Goal: Transaction & Acquisition: Purchase product/service

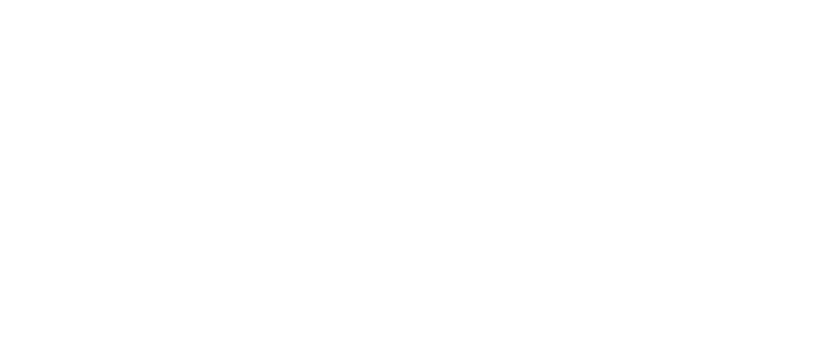
click at [483, 206] on img at bounding box center [415, 178] width 168 height 357
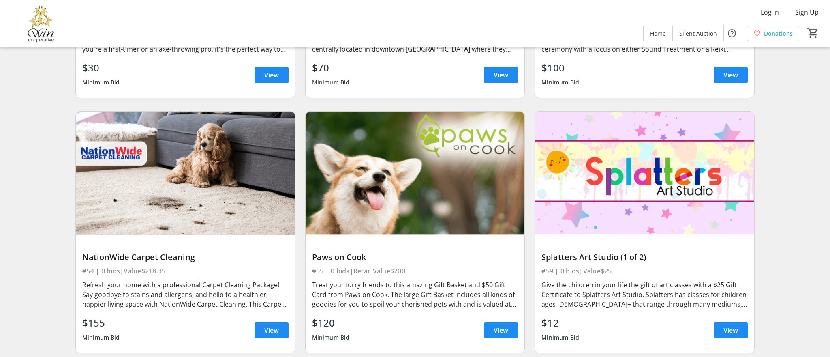
scroll to position [5155, 0]
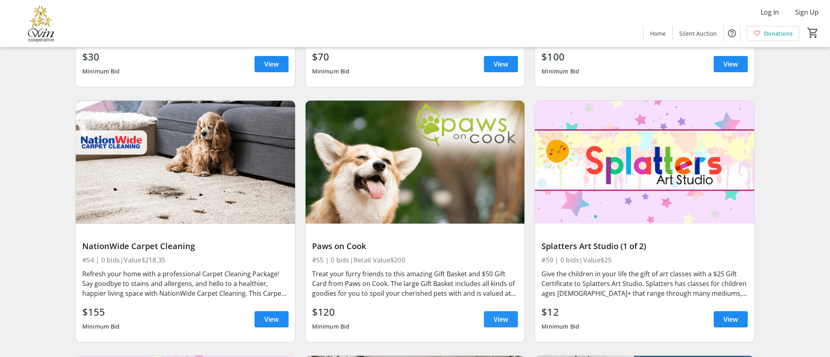
click at [511, 318] on span at bounding box center [501, 318] width 34 height 19
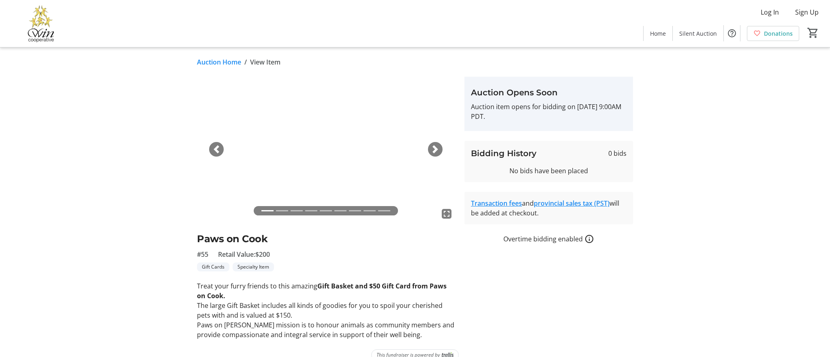
click at [436, 150] on span "button" at bounding box center [435, 149] width 8 height 8
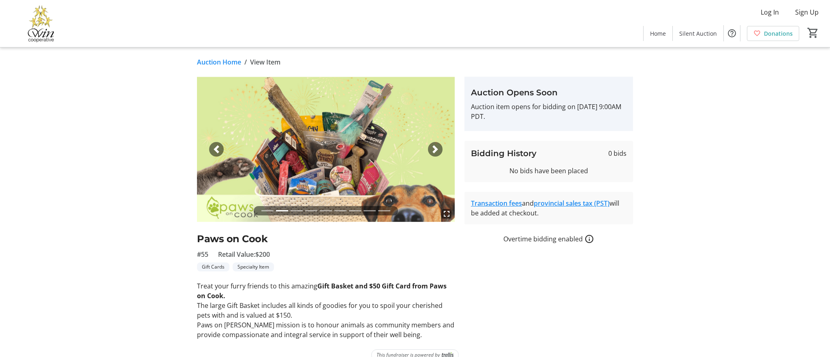
click at [436, 150] on span "button" at bounding box center [435, 149] width 8 height 8
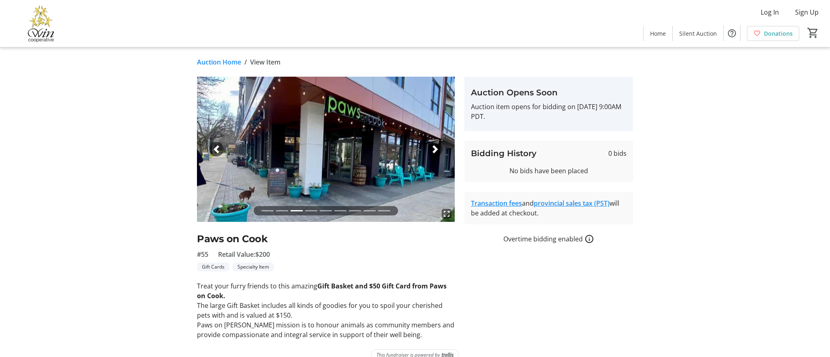
click at [436, 150] on span "button" at bounding box center [435, 149] width 8 height 8
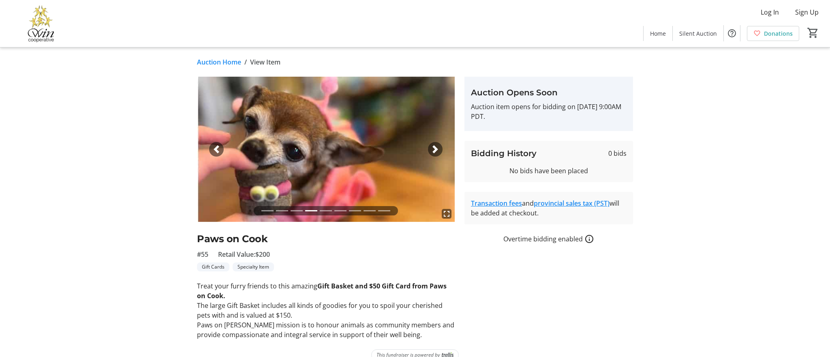
click at [435, 151] on span "button" at bounding box center [435, 149] width 8 height 8
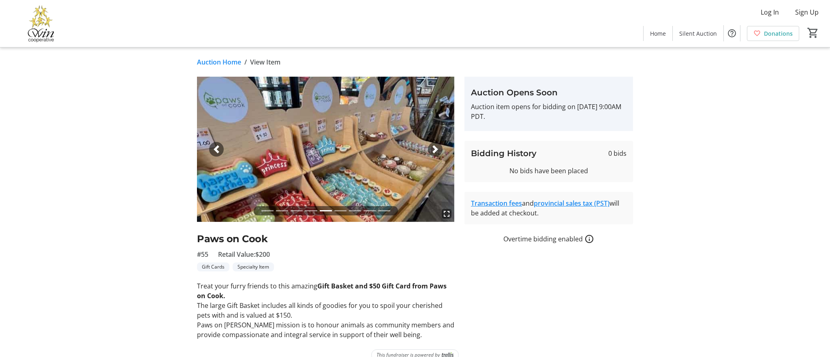
click at [435, 150] on span "button" at bounding box center [435, 149] width 8 height 8
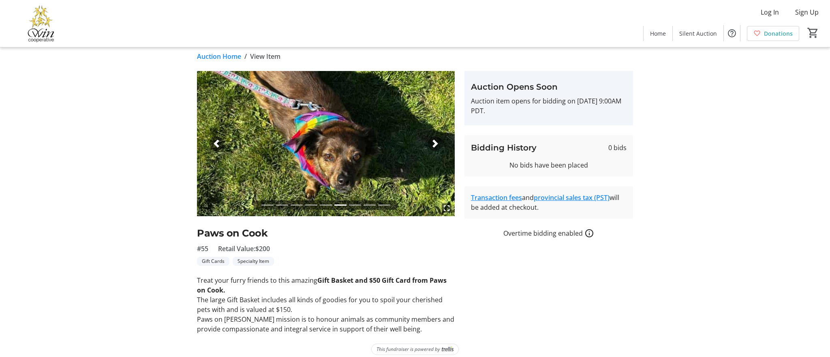
scroll to position [5, 0]
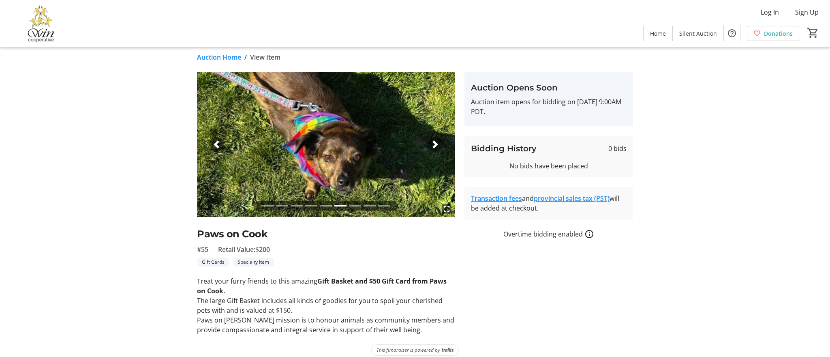
click at [433, 144] on span "button" at bounding box center [435, 144] width 8 height 8
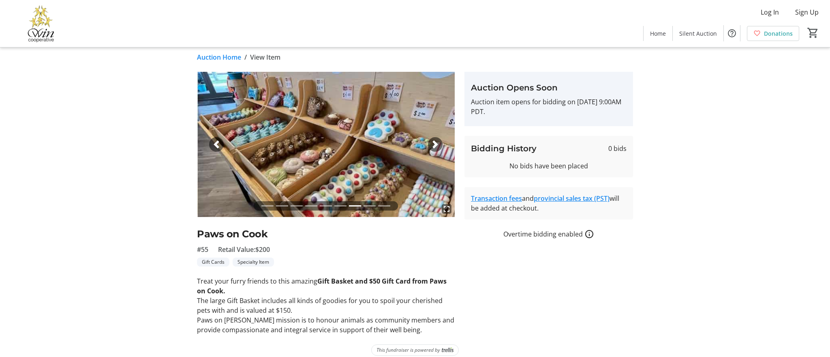
click at [433, 144] on span "button" at bounding box center [435, 144] width 8 height 8
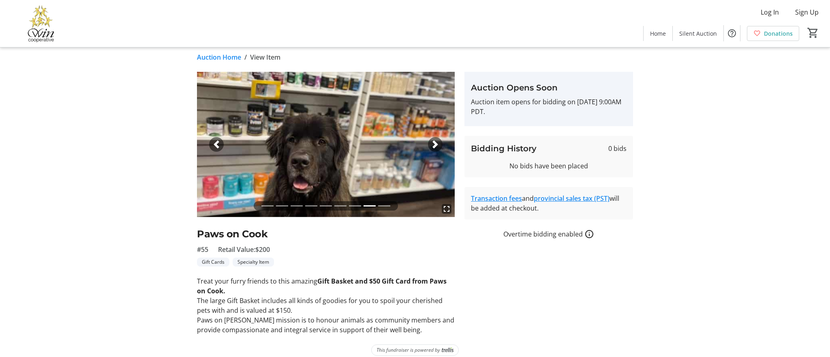
click at [432, 144] on span "button" at bounding box center [435, 144] width 8 height 8
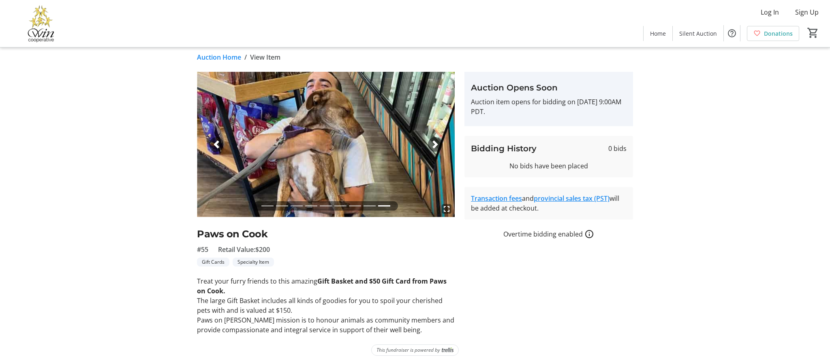
click at [217, 146] on span "button" at bounding box center [216, 144] width 8 height 8
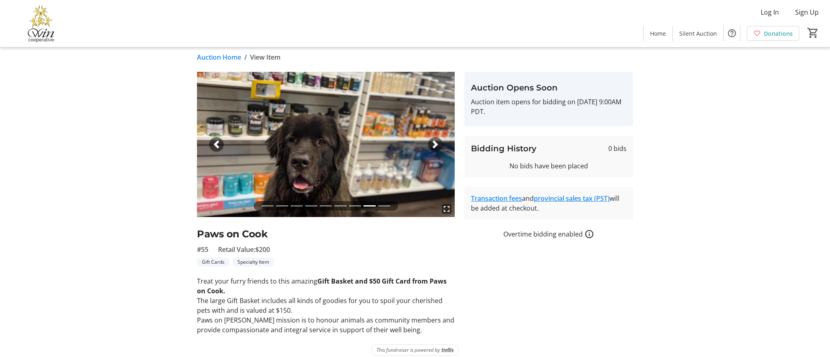
click at [219, 146] on span "button" at bounding box center [216, 144] width 8 height 8
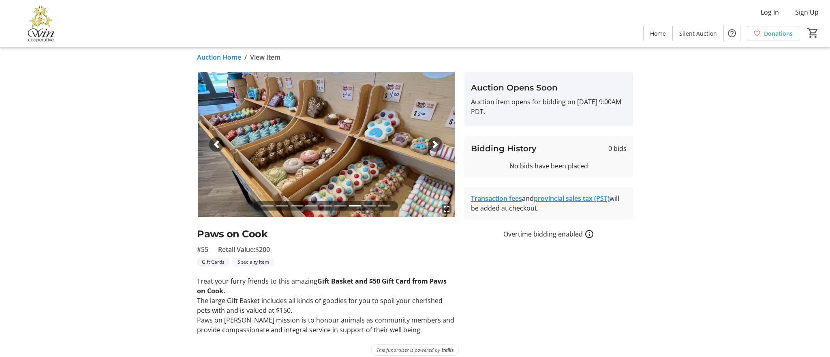
click at [220, 146] on span "button" at bounding box center [216, 144] width 8 height 8
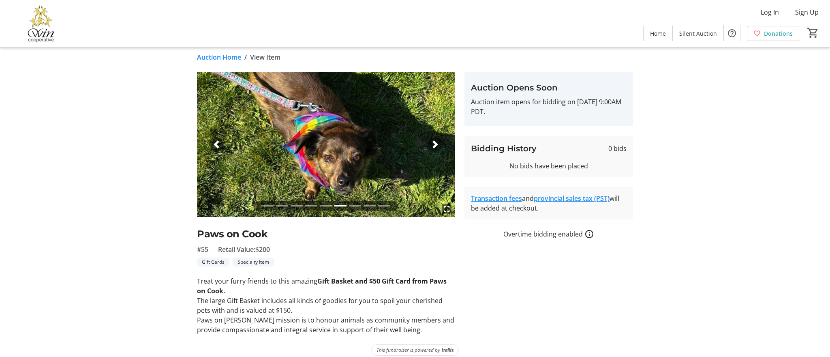
click at [220, 146] on span "button" at bounding box center [216, 144] width 8 height 8
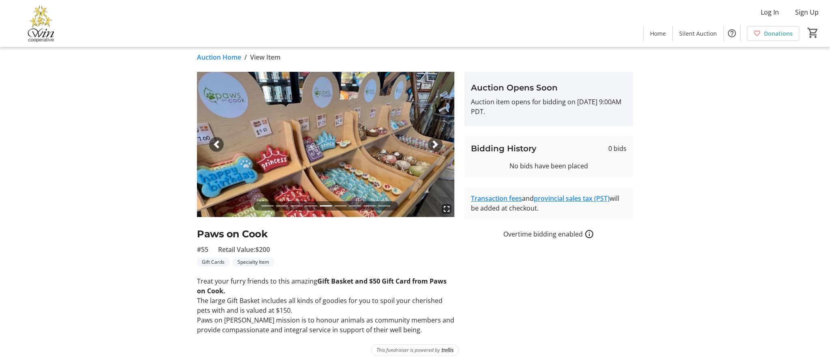
click at [220, 146] on span "button" at bounding box center [216, 144] width 8 height 8
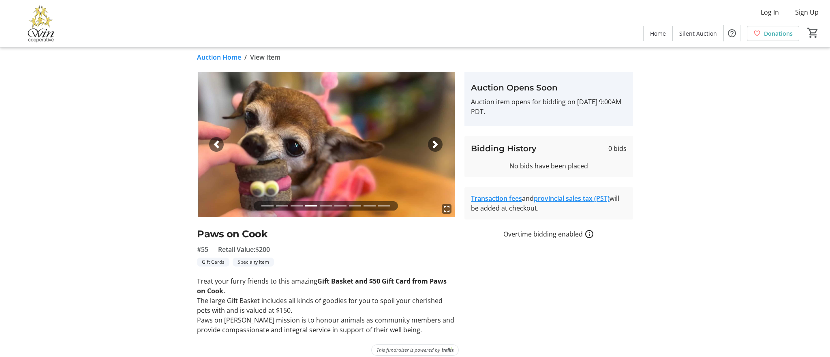
drag, startPoint x: 159, startPoint y: 199, endPoint x: 166, endPoint y: 219, distance: 22.1
click at [161, 216] on div "fullscreen fullscreen fullscreen fullscreen fullscreen fullscreen fullscreen fu…" at bounding box center [415, 203] width 535 height 263
click at [220, 146] on span "button" at bounding box center [216, 144] width 8 height 8
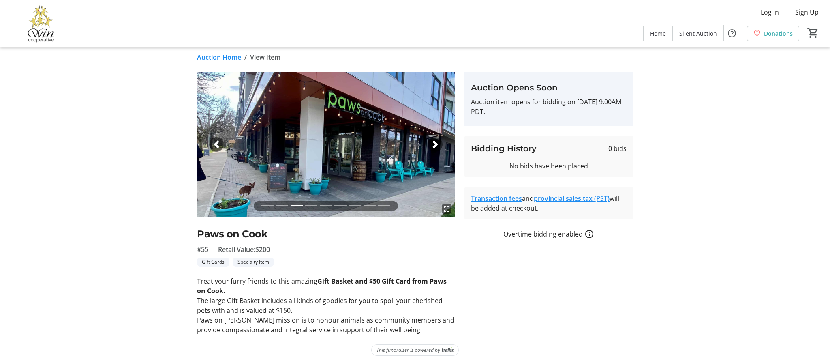
scroll to position [13, 0]
